Goal: Information Seeking & Learning: Learn about a topic

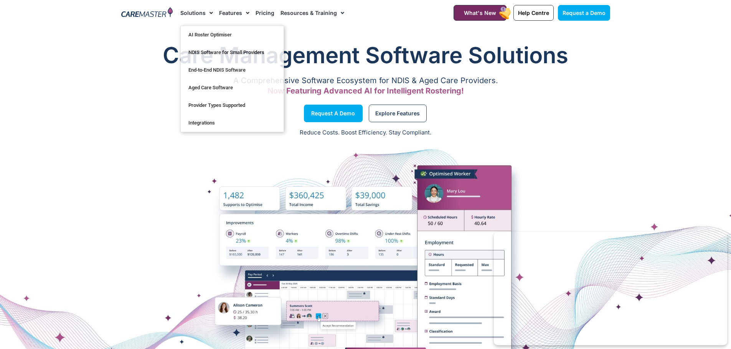
click at [157, 13] on img at bounding box center [147, 13] width 52 height 12
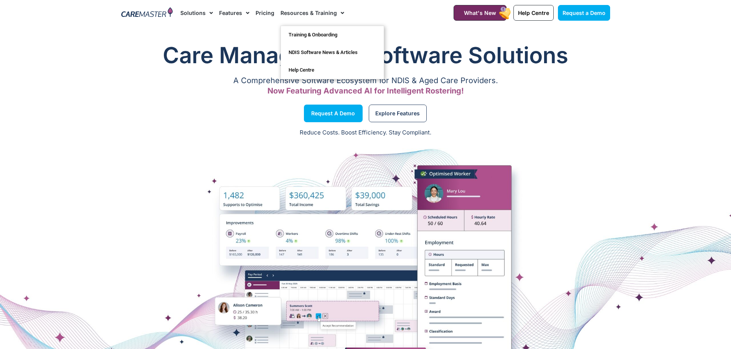
click at [337, 13] on span "Menu" at bounding box center [340, 13] width 7 height 13
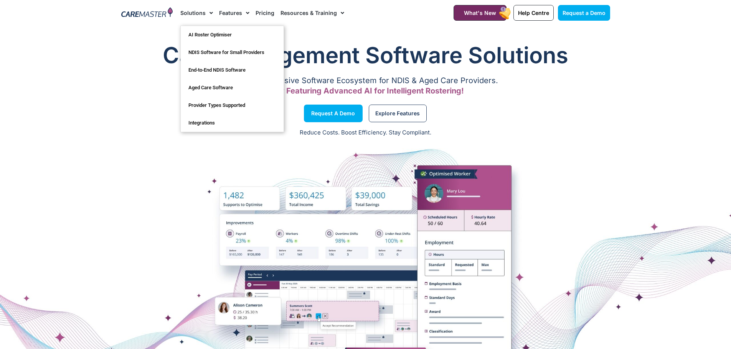
click at [206, 13] on span "Menu" at bounding box center [209, 13] width 7 height 13
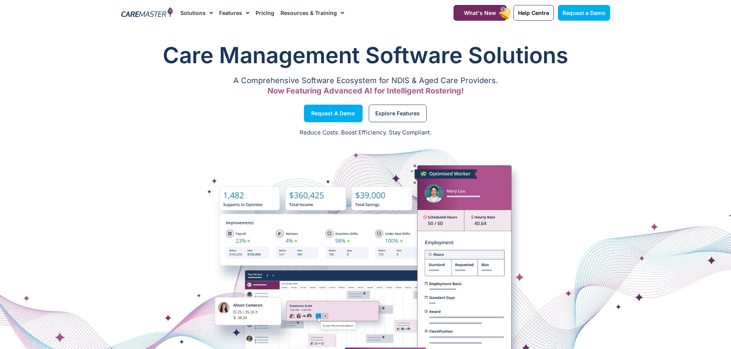
click at [206, 13] on span "Menu" at bounding box center [209, 13] width 7 height 13
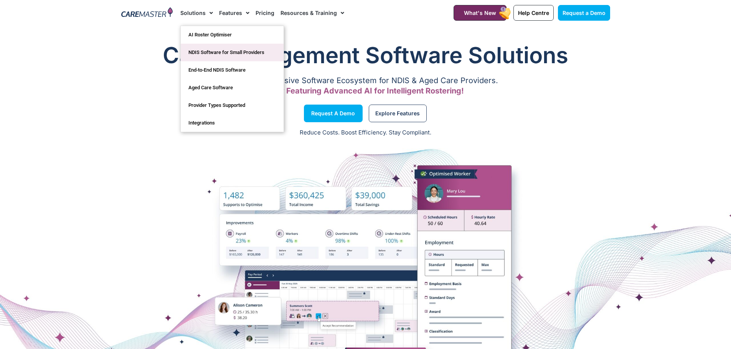
click at [229, 52] on link "NDIS Software for Small Providers" at bounding box center [232, 53] width 103 height 18
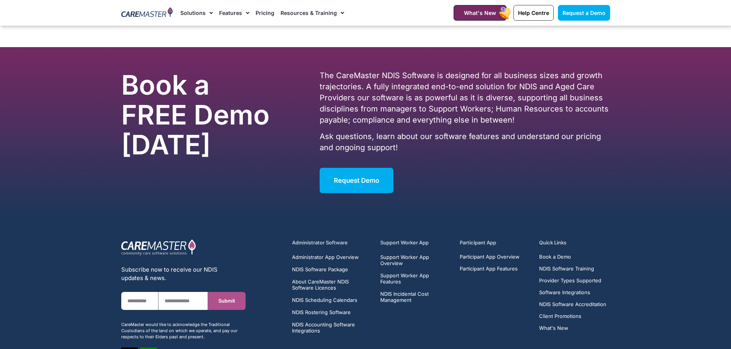
scroll to position [3945, 0]
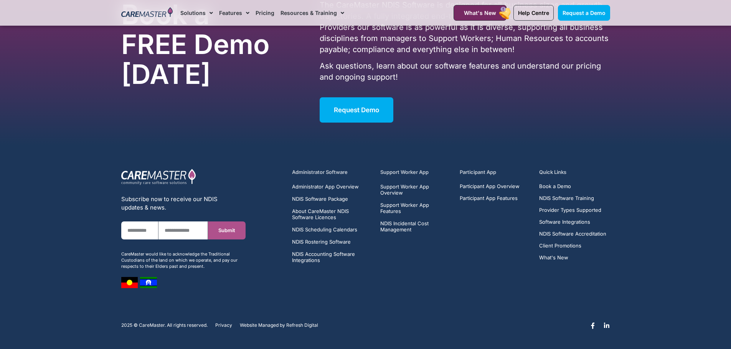
click at [552, 172] on h5 "Quick Links" at bounding box center [574, 172] width 71 height 7
click at [540, 173] on h5 "Quick Links" at bounding box center [574, 172] width 71 height 7
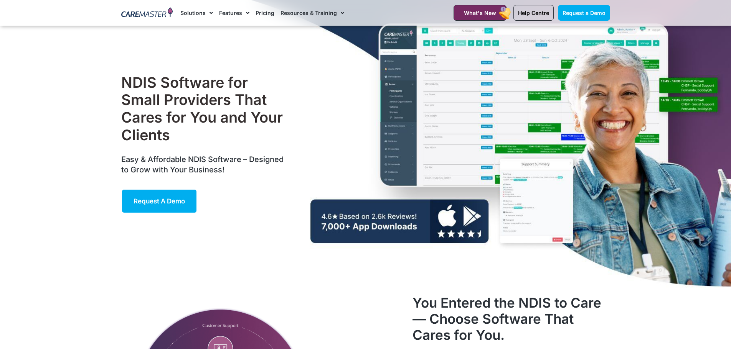
scroll to position [0, 0]
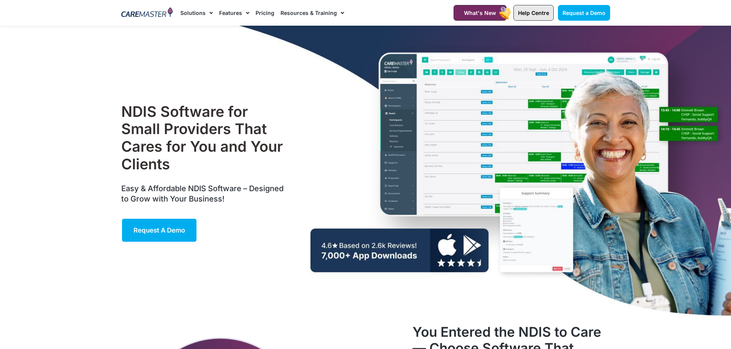
click at [540, 10] on span "Help Centre" at bounding box center [533, 13] width 31 height 7
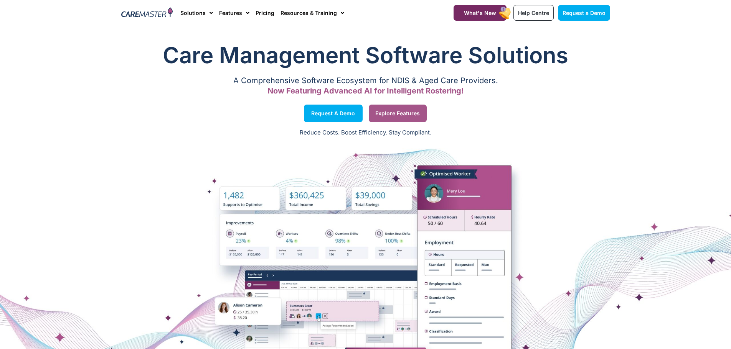
click at [392, 115] on span "Explore Features" at bounding box center [397, 114] width 44 height 4
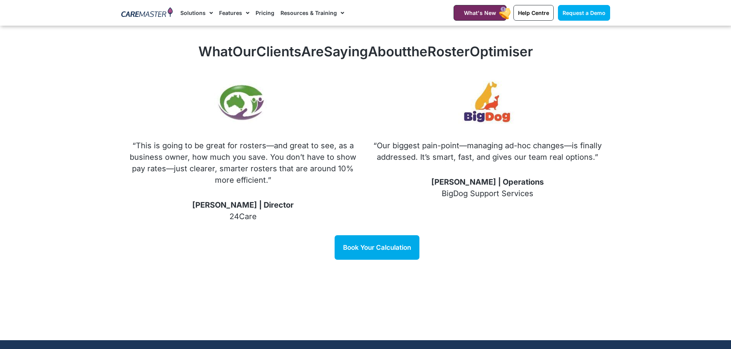
scroll to position [1106, 0]
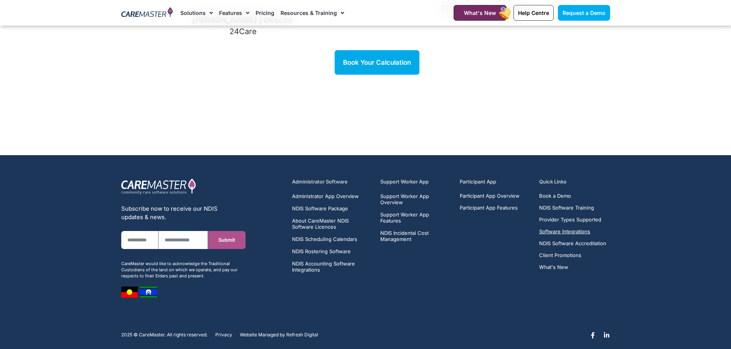
click at [555, 229] on span "Software Integrations" at bounding box center [564, 232] width 51 height 6
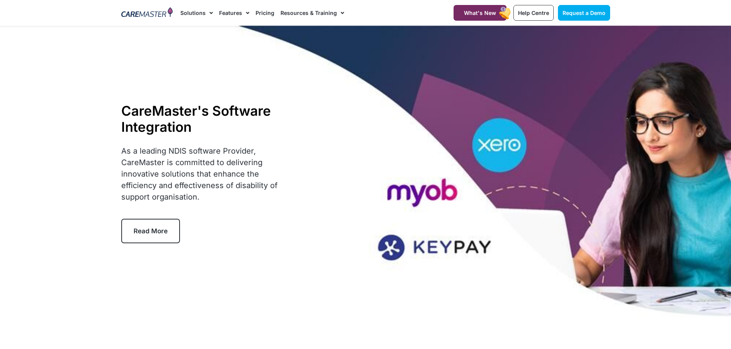
scroll to position [38, 0]
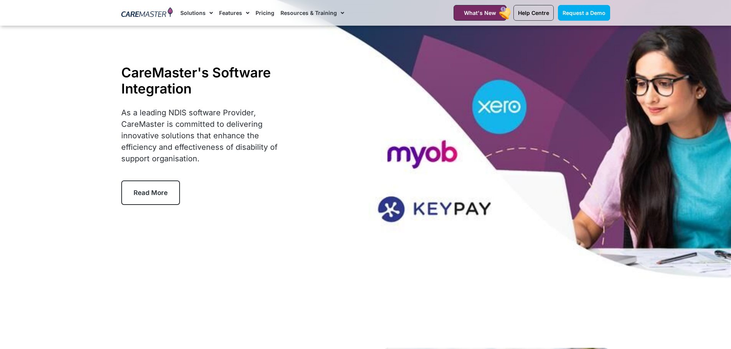
click at [140, 192] on span "Read More" at bounding box center [150, 193] width 34 height 8
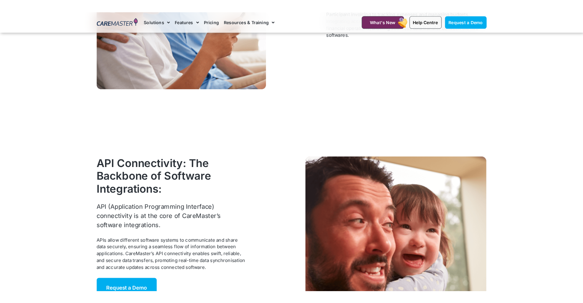
scroll to position [1586, 0]
